Goal: Answer question/provide support: Share knowledge or assist other users

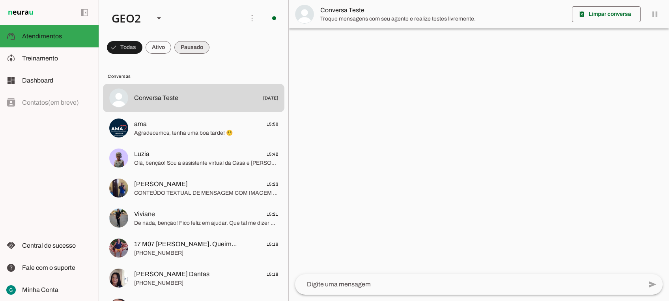
click at [142, 45] on span at bounding box center [125, 47] width 36 height 19
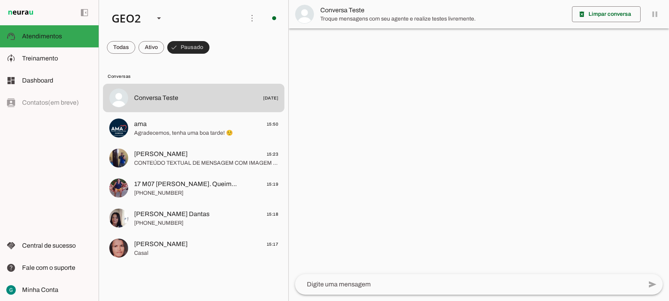
click at [190, 46] on span at bounding box center [188, 47] width 42 height 19
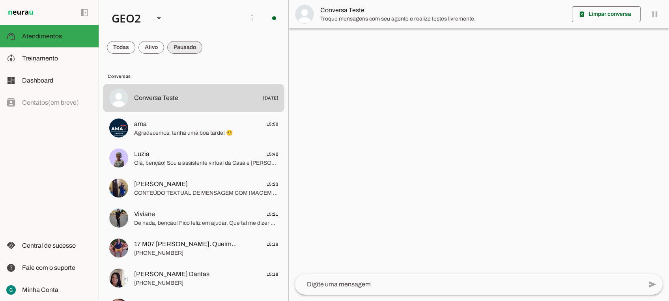
click at [135, 46] on span at bounding box center [121, 47] width 28 height 19
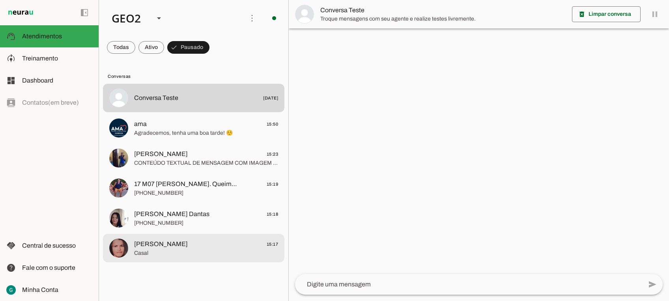
click at [169, 243] on span "[PERSON_NAME]" at bounding box center [161, 243] width 54 height 9
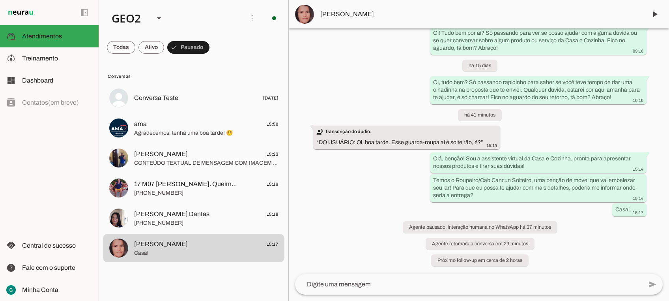
scroll to position [9719, 0]
click at [651, 10] on span at bounding box center [655, 14] width 19 height 19
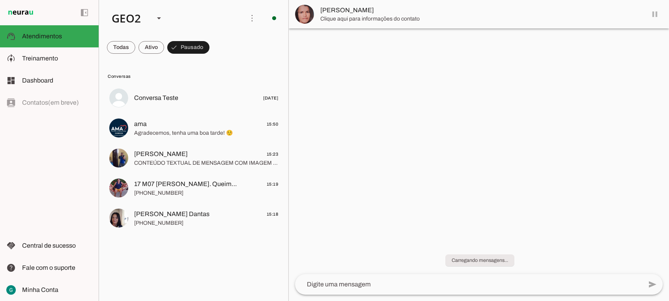
scroll to position [0, 0]
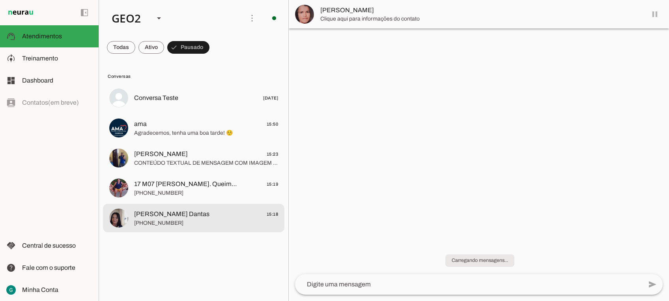
click at [169, 215] on span "[PERSON_NAME] Dantas" at bounding box center [171, 213] width 75 height 9
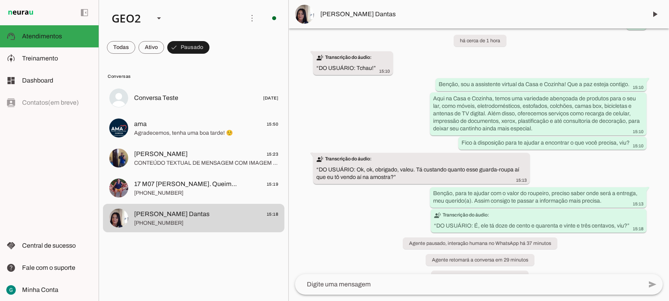
scroll to position [586, 0]
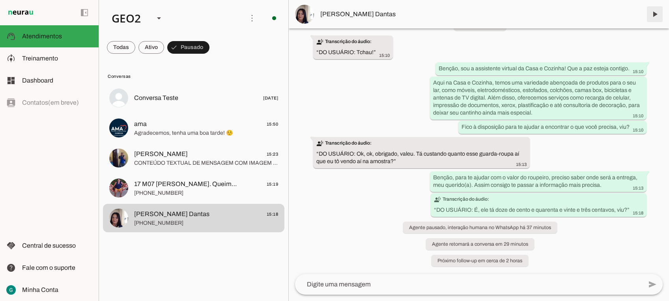
click at [654, 13] on span at bounding box center [655, 14] width 19 height 19
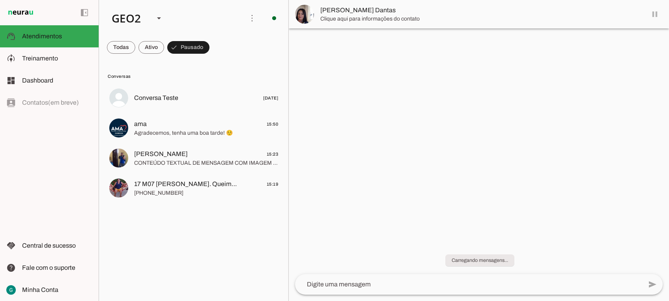
scroll to position [0, 0]
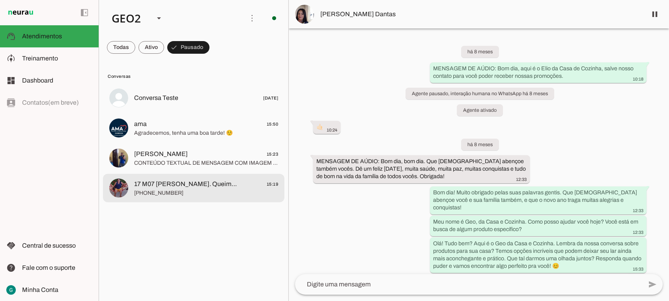
click at [174, 191] on span "[PHONE_NUMBER]" at bounding box center [206, 193] width 144 height 8
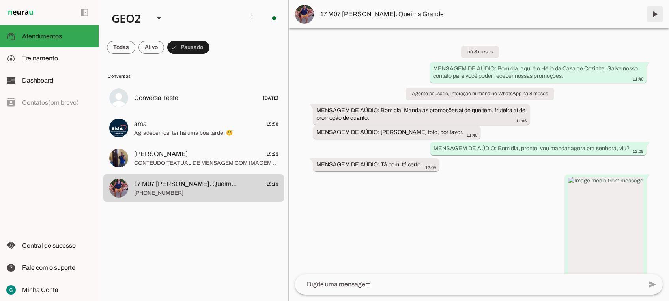
click at [659, 14] on span at bounding box center [655, 14] width 19 height 19
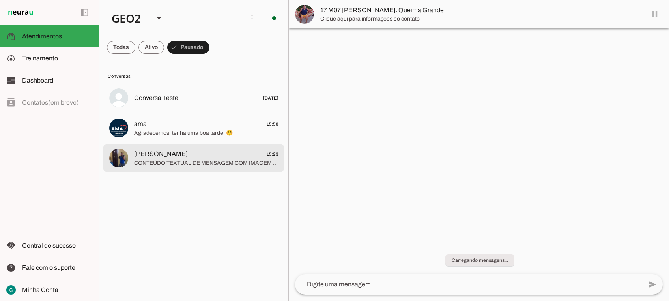
click at [174, 159] on span "CONTEÚDO TEXTUAL DE MENSAGEM COM IMAGEM (URL [URL][DOMAIN_NAME]) :" at bounding box center [206, 163] width 144 height 8
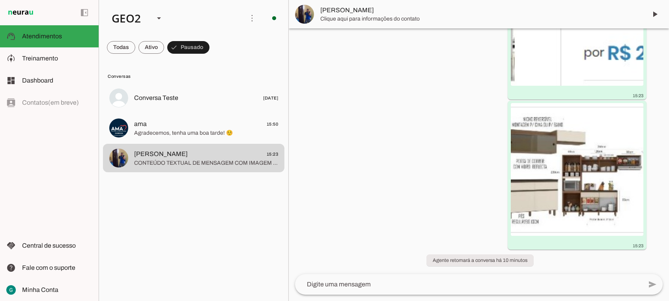
scroll to position [135, 0]
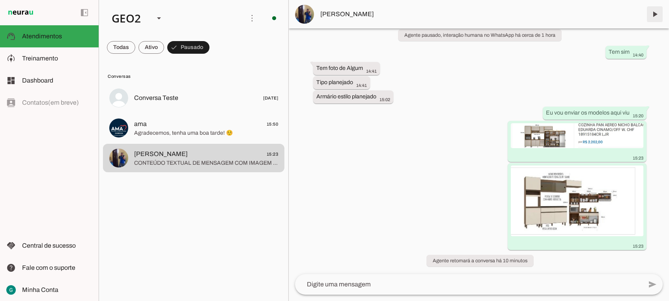
click at [652, 16] on span at bounding box center [655, 14] width 19 height 19
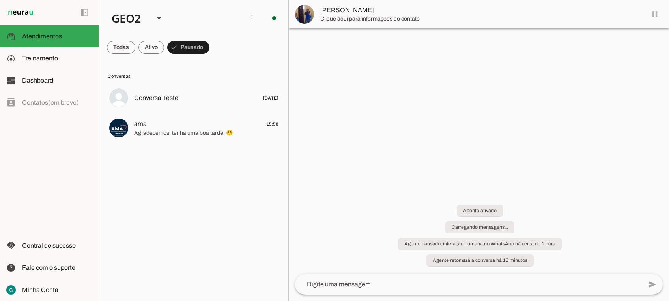
scroll to position [0, 0]
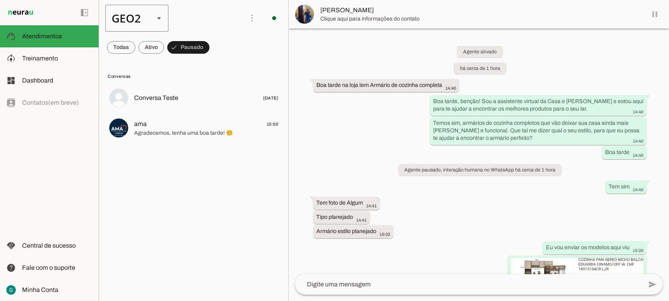
click at [138, 21] on div "GEO2" at bounding box center [126, 18] width 43 height 27
click at [217, 46] on slot at bounding box center [242, 50] width 51 height 9
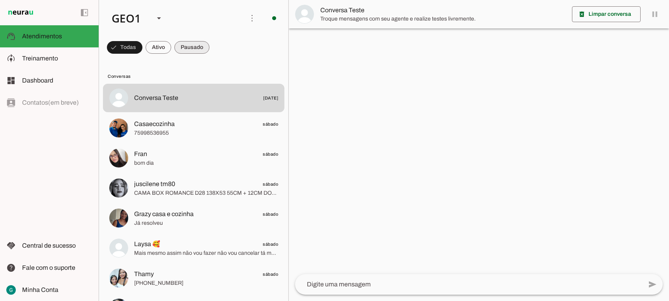
click at [142, 48] on span at bounding box center [125, 47] width 36 height 19
